Goal: Use online tool/utility: Utilize a website feature to perform a specific function

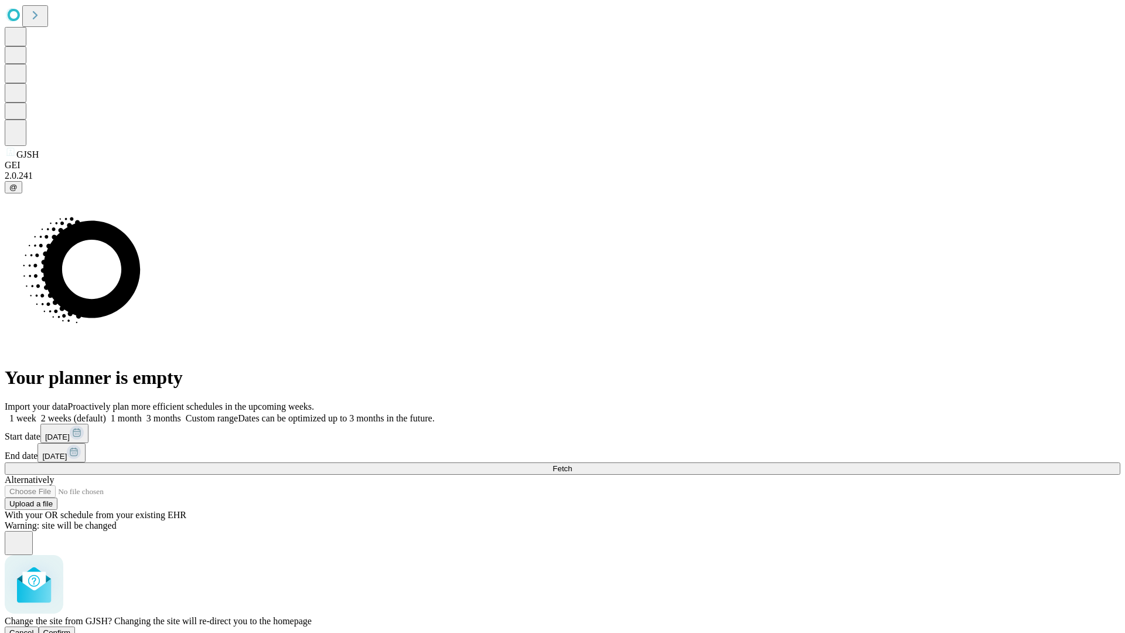
click at [71, 628] on span "Confirm" at bounding box center [57, 632] width 28 height 9
click at [36, 413] on label "1 week" at bounding box center [21, 418] width 32 height 10
click at [572, 464] on span "Fetch" at bounding box center [561, 468] width 19 height 9
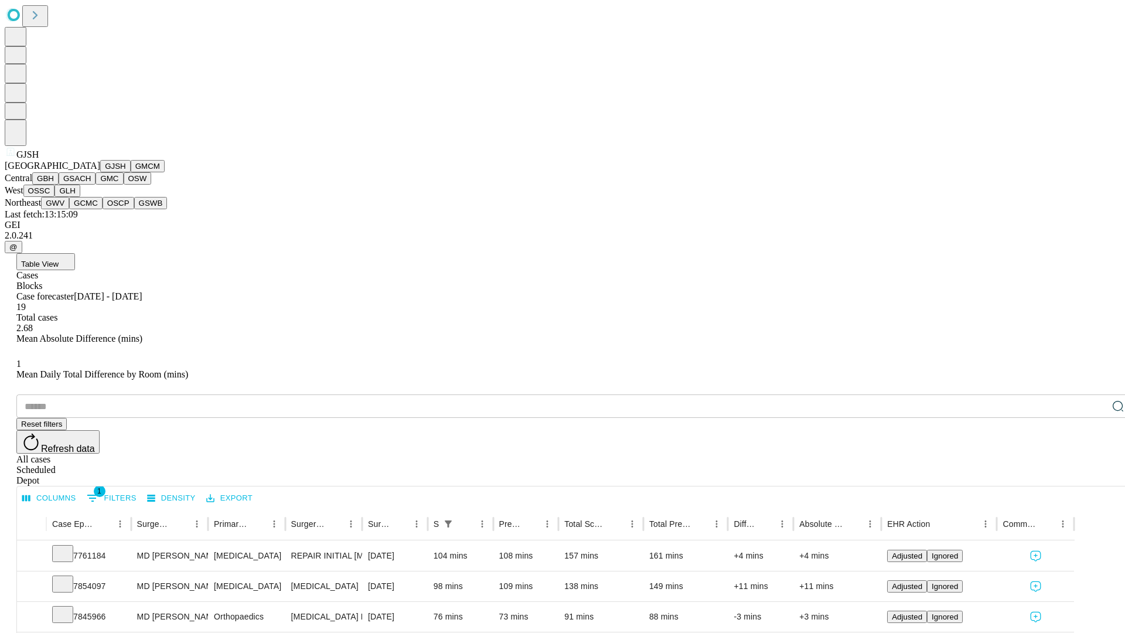
click at [131, 172] on button "GMCM" at bounding box center [148, 166] width 34 height 12
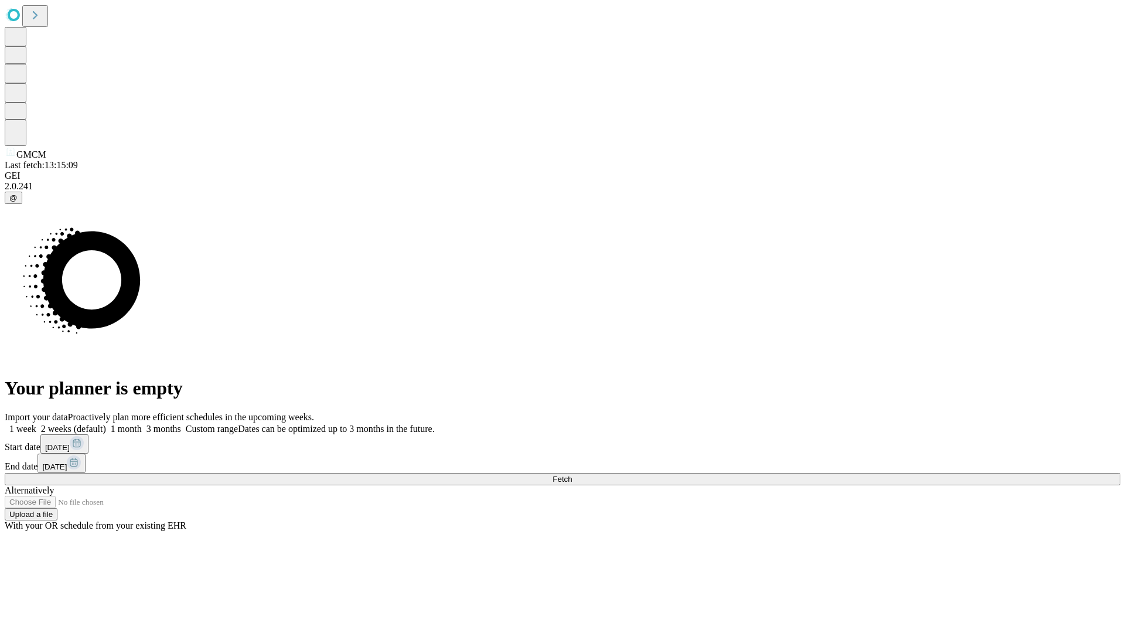
click at [36, 424] on label "1 week" at bounding box center [21, 429] width 32 height 10
click at [572, 475] on span "Fetch" at bounding box center [561, 479] width 19 height 9
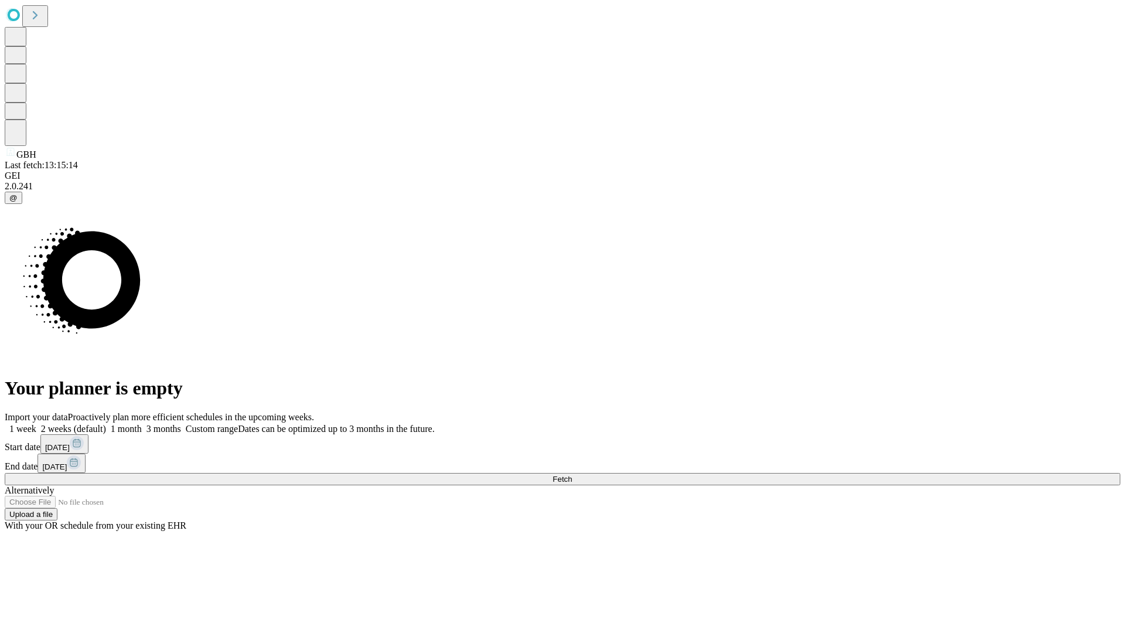
click at [36, 424] on label "1 week" at bounding box center [21, 429] width 32 height 10
click at [572, 475] on span "Fetch" at bounding box center [561, 479] width 19 height 9
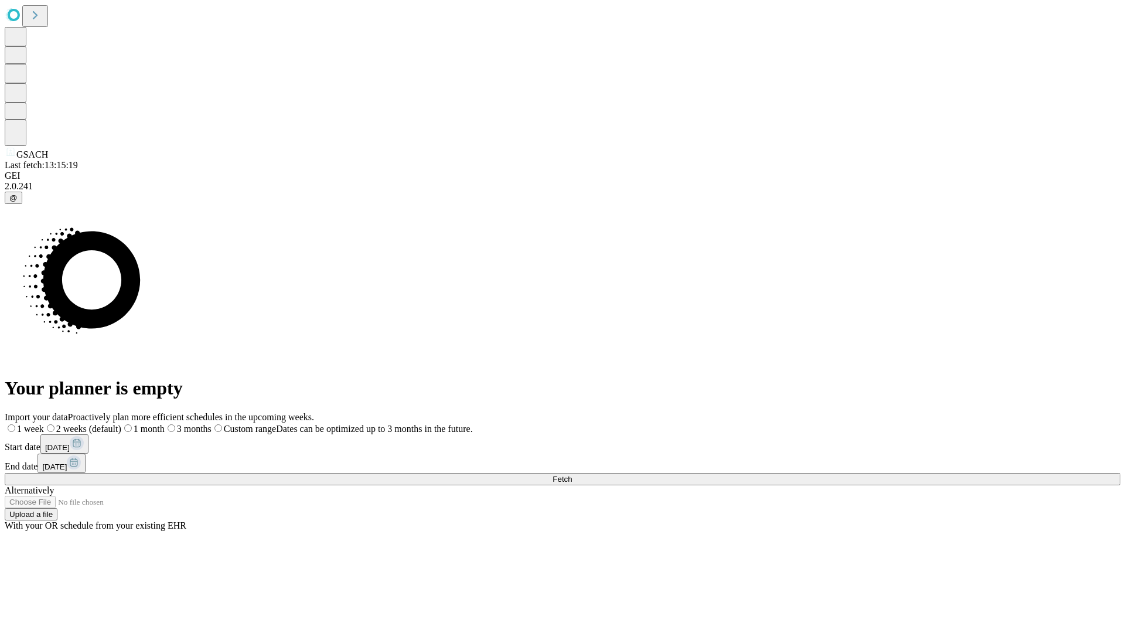
click at [44, 424] on label "1 week" at bounding box center [24, 429] width 39 height 10
click at [572, 475] on span "Fetch" at bounding box center [561, 479] width 19 height 9
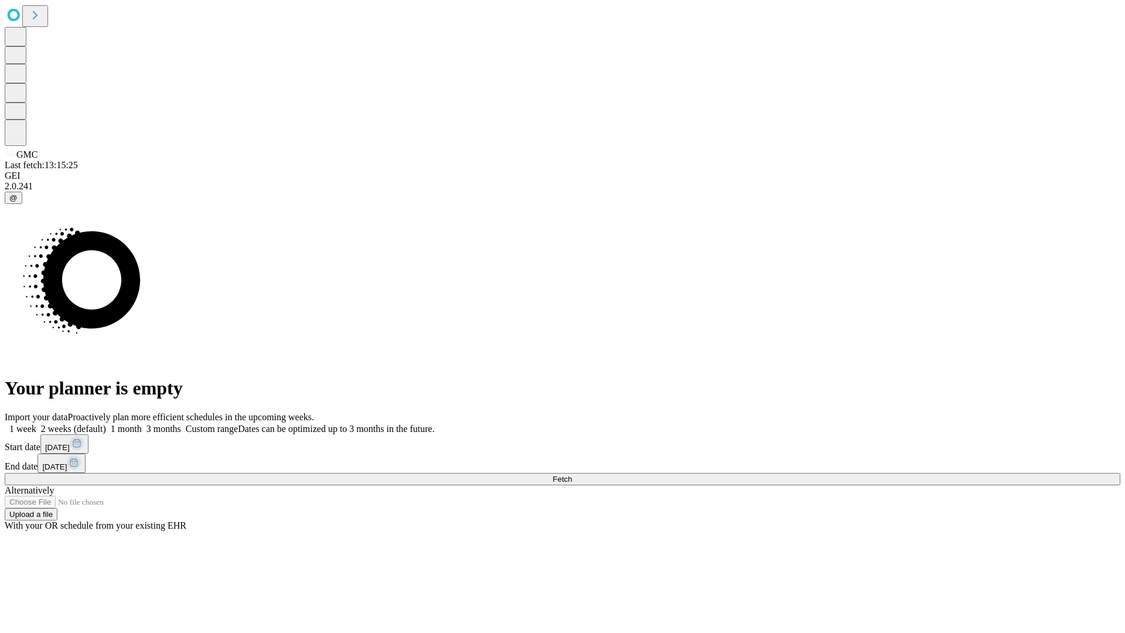
click at [572, 475] on span "Fetch" at bounding box center [561, 479] width 19 height 9
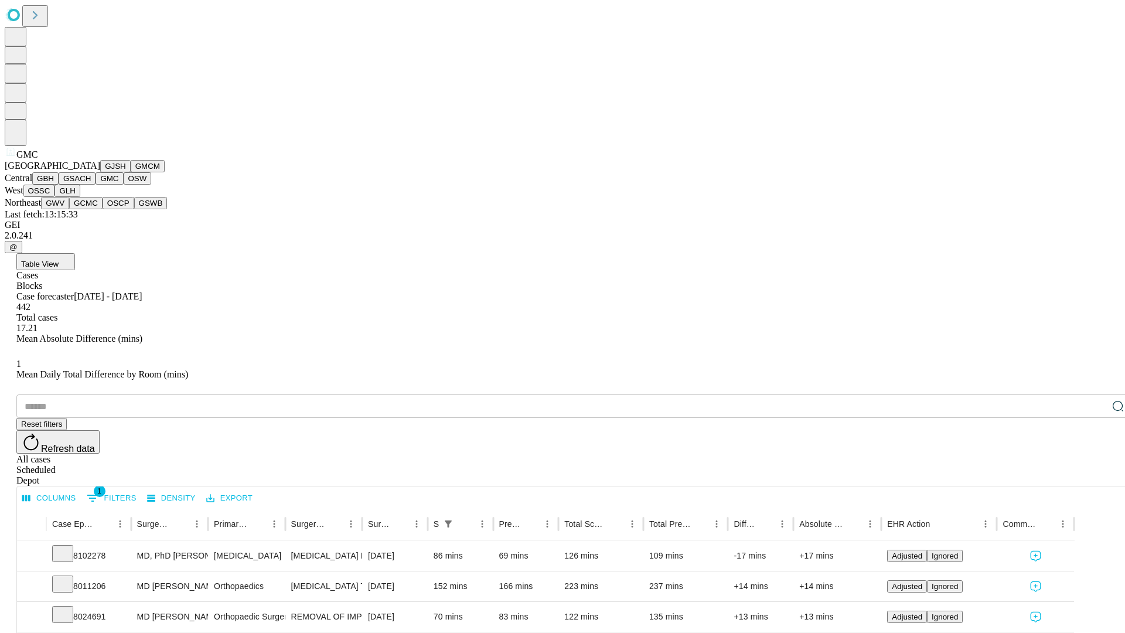
click at [124, 185] on button "OSW" at bounding box center [138, 178] width 28 height 12
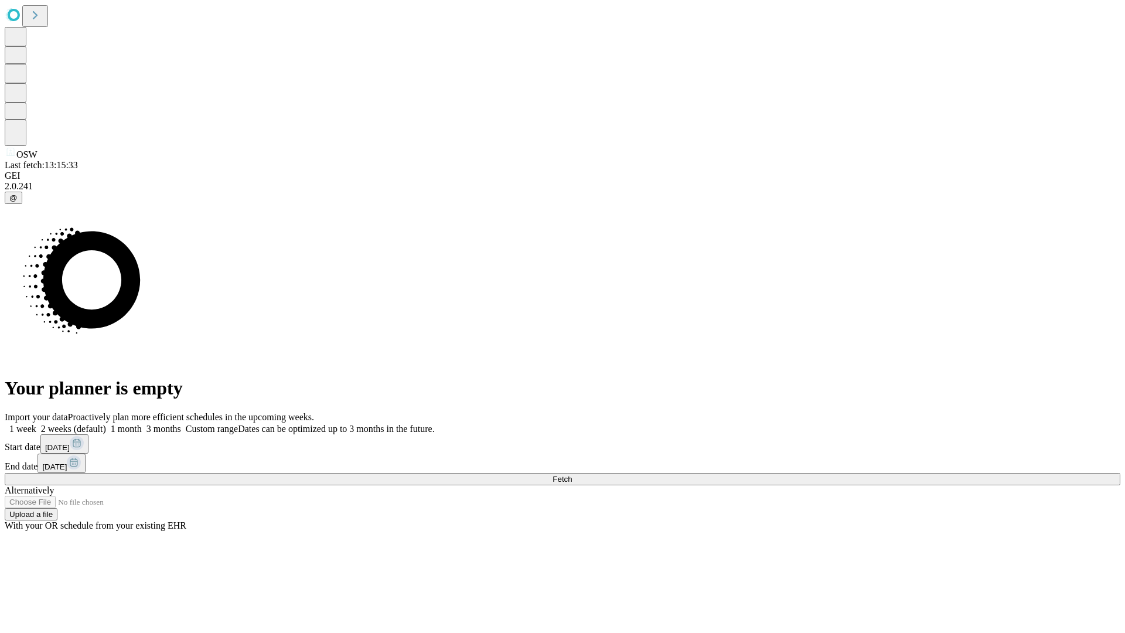
click at [36, 424] on label "1 week" at bounding box center [21, 429] width 32 height 10
click at [572, 475] on span "Fetch" at bounding box center [561, 479] width 19 height 9
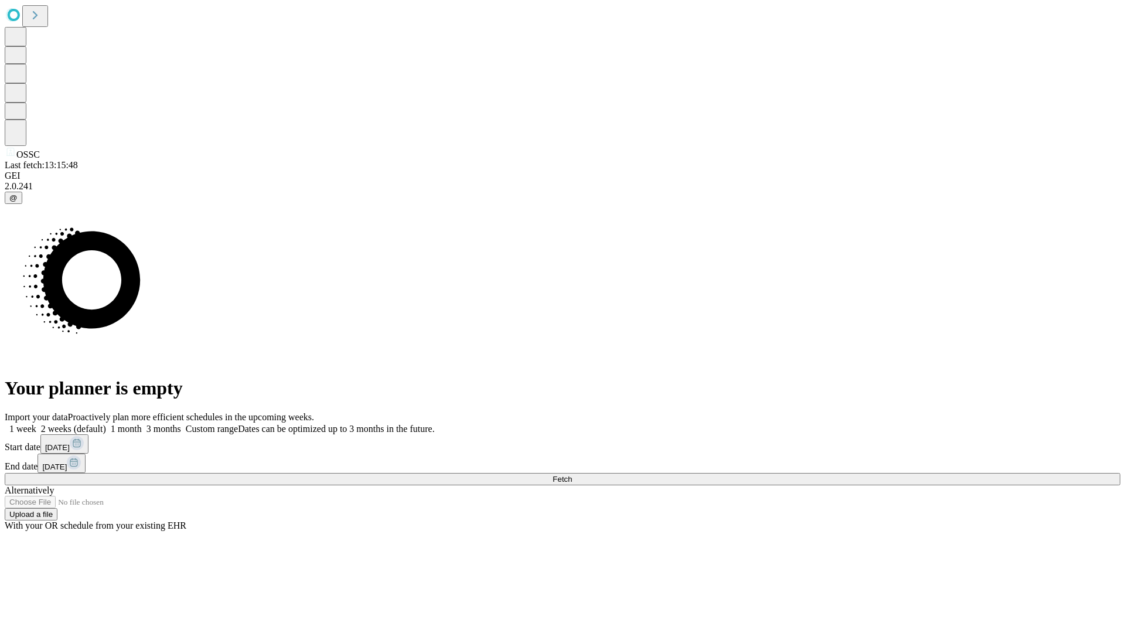
click at [36, 424] on label "1 week" at bounding box center [21, 429] width 32 height 10
click at [572, 475] on span "Fetch" at bounding box center [561, 479] width 19 height 9
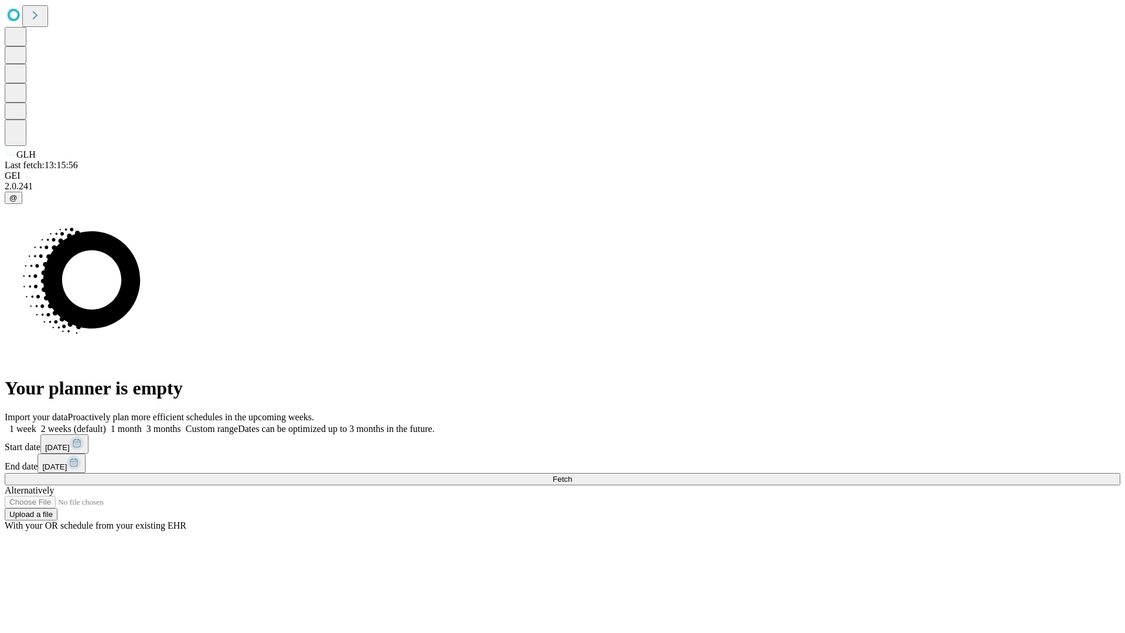
click at [36, 424] on label "1 week" at bounding box center [21, 429] width 32 height 10
click at [572, 475] on span "Fetch" at bounding box center [561, 479] width 19 height 9
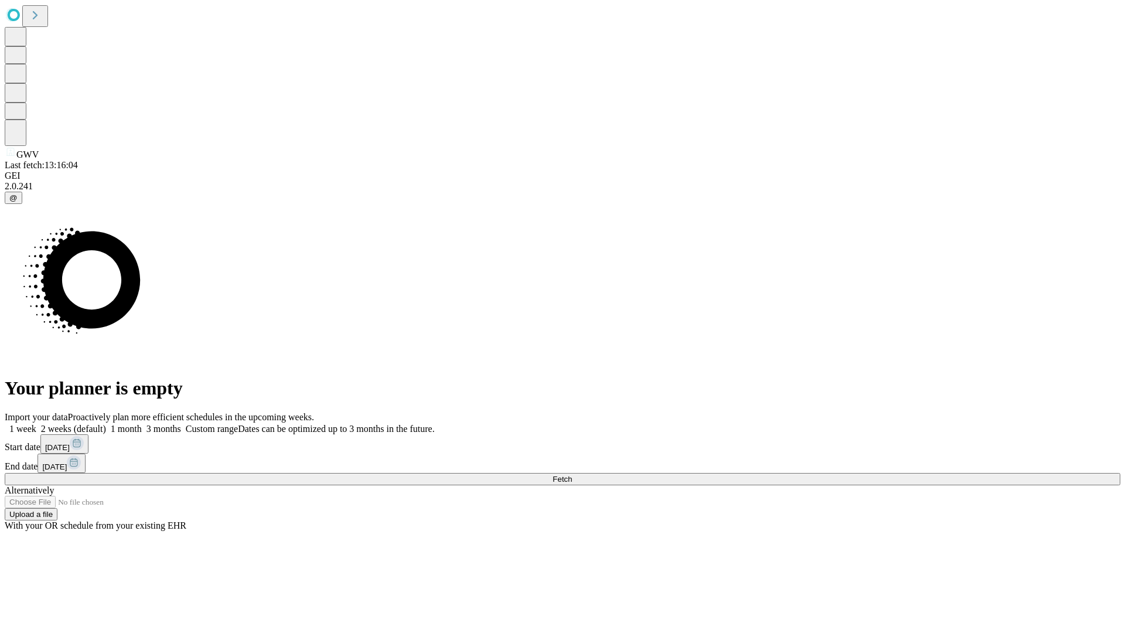
click at [36, 424] on label "1 week" at bounding box center [21, 429] width 32 height 10
click at [572, 475] on span "Fetch" at bounding box center [561, 479] width 19 height 9
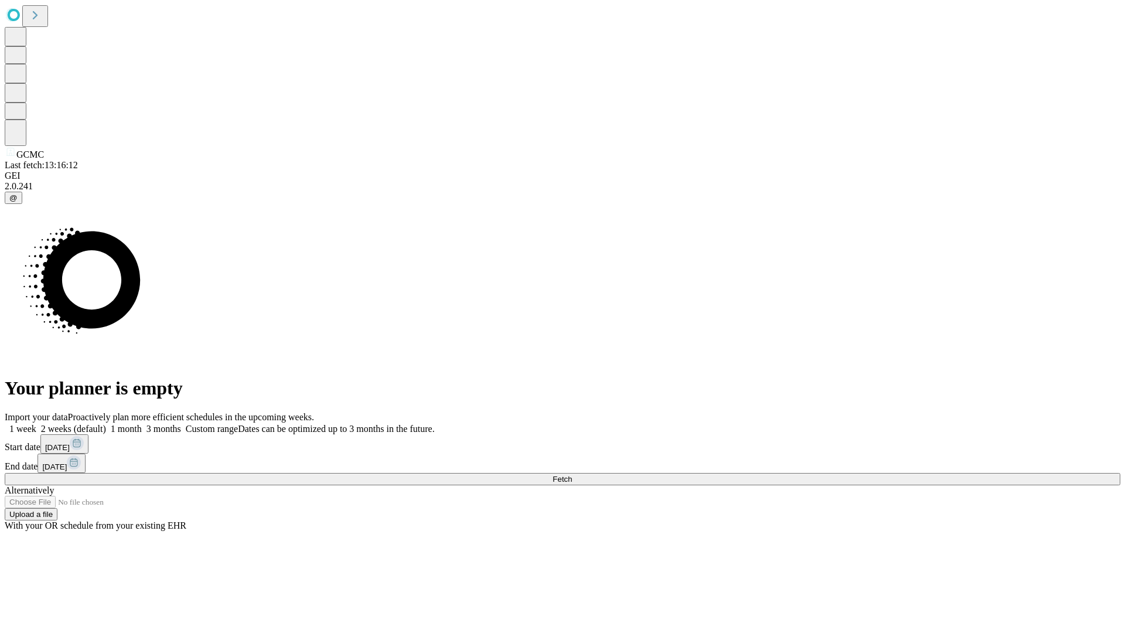
click at [36, 424] on label "1 week" at bounding box center [21, 429] width 32 height 10
click at [572, 475] on span "Fetch" at bounding box center [561, 479] width 19 height 9
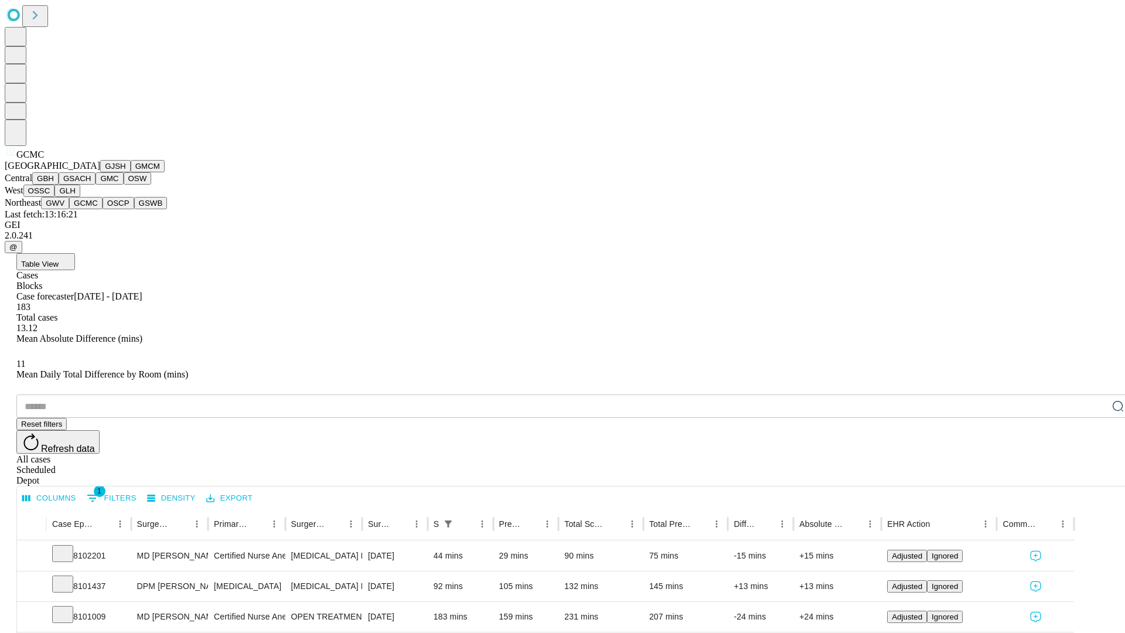
click at [103, 209] on button "OSCP" at bounding box center [119, 203] width 32 height 12
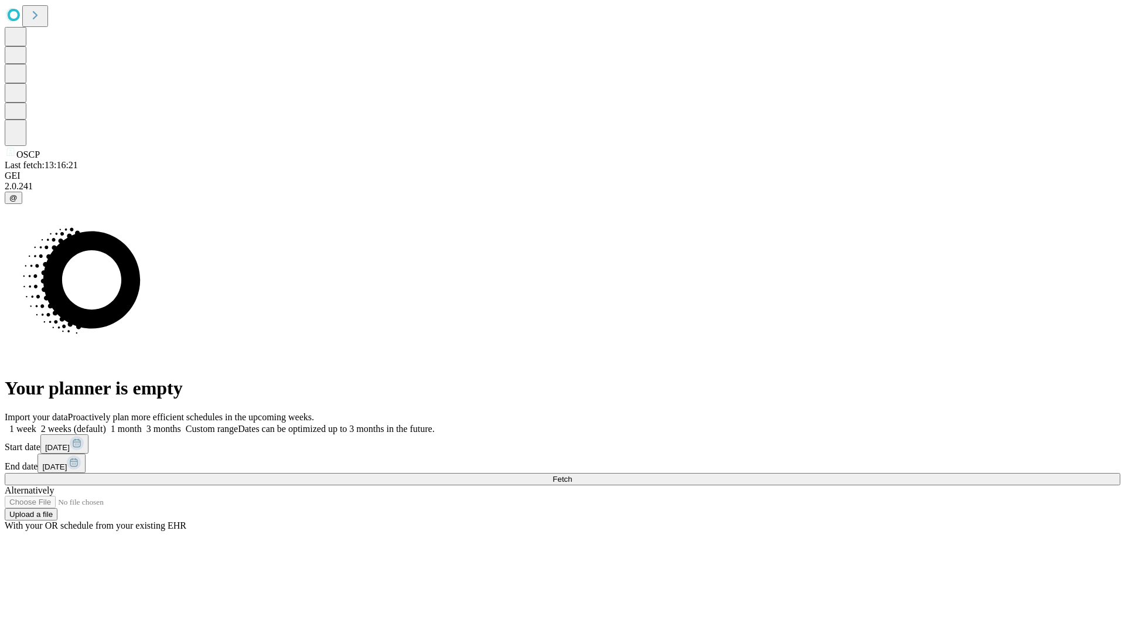
click at [36, 424] on label "1 week" at bounding box center [21, 429] width 32 height 10
click at [572, 475] on span "Fetch" at bounding box center [561, 479] width 19 height 9
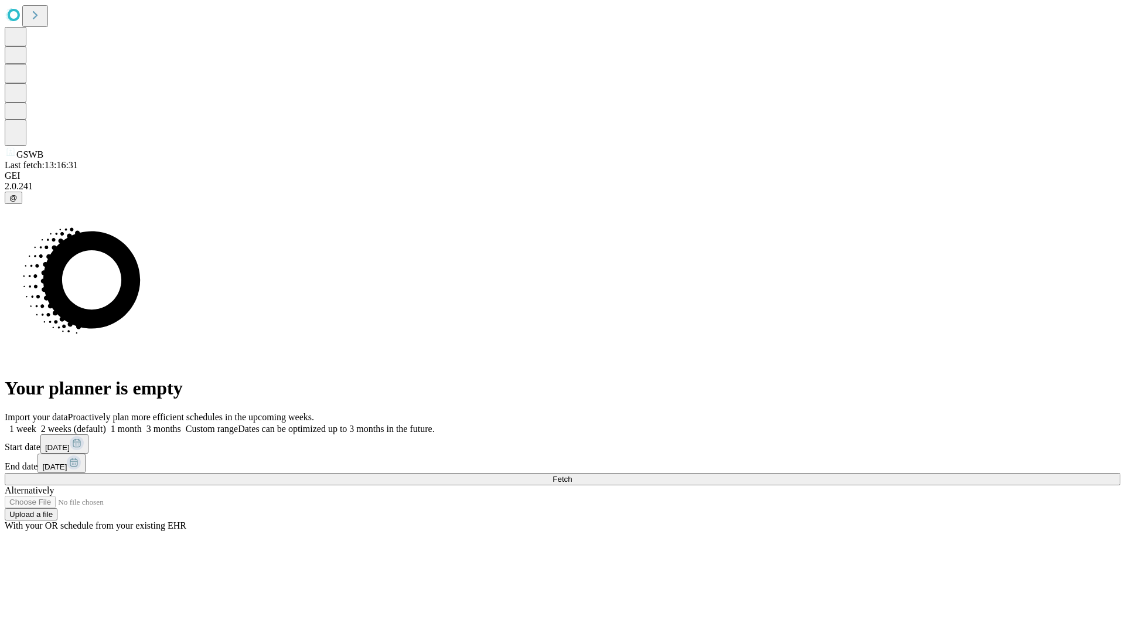
click at [36, 424] on label "1 week" at bounding box center [21, 429] width 32 height 10
click at [572, 475] on span "Fetch" at bounding box center [561, 479] width 19 height 9
